Goal: Find specific page/section: Find specific page/section

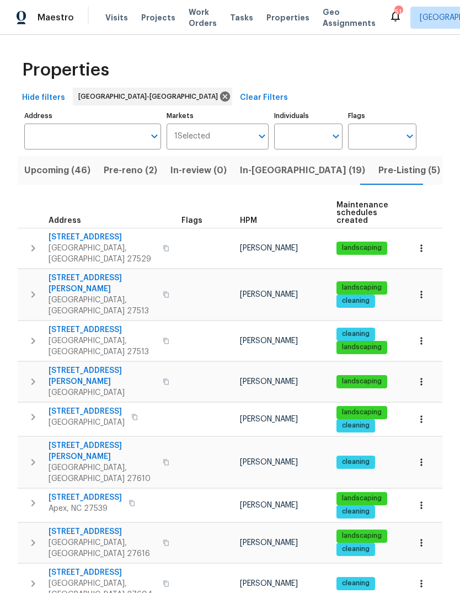
click at [378, 168] on span "Pre-Listing (5)" at bounding box center [409, 170] width 62 height 15
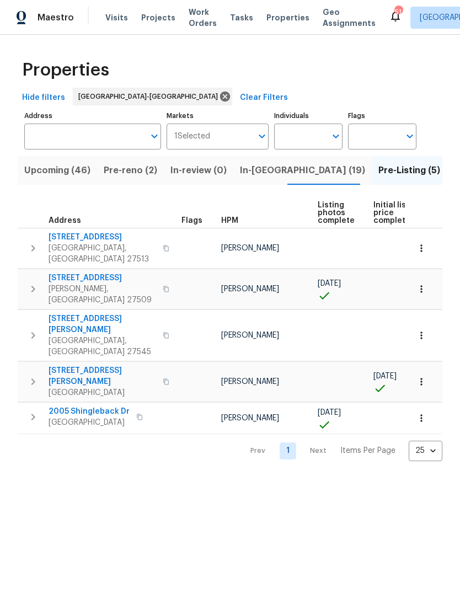
click at [30, 329] on icon "button" at bounding box center [32, 335] width 13 height 13
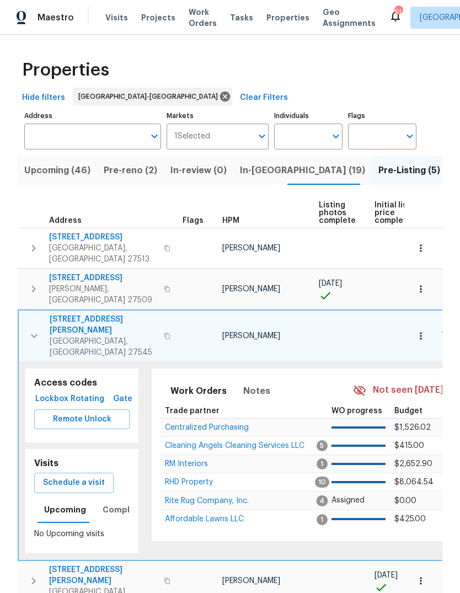
click at [86, 314] on span "[STREET_ADDRESS][PERSON_NAME]" at bounding box center [104, 325] width 108 height 22
click at [419, 330] on icon "button" at bounding box center [420, 335] width 11 height 11
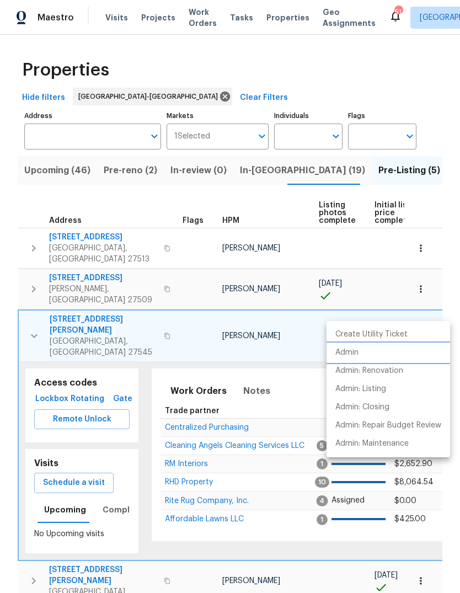
click at [356, 354] on p "Admin" at bounding box center [346, 353] width 23 height 12
click at [370, 387] on p "Admin: Listing" at bounding box center [360, 389] width 51 height 12
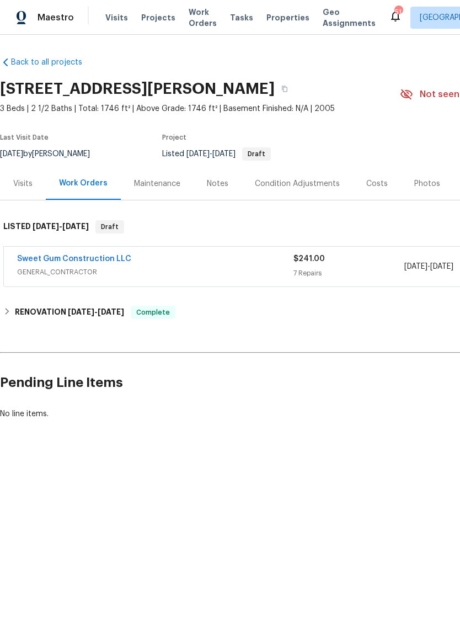
click at [425, 185] on div "Photos" at bounding box center [427, 183] width 26 height 11
